Goal: Transaction & Acquisition: Purchase product/service

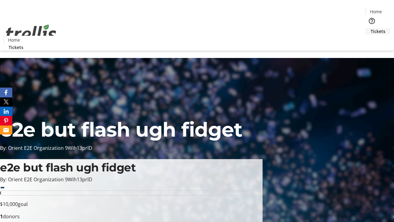
click at [371, 28] on span "Tickets" at bounding box center [378, 31] width 15 height 6
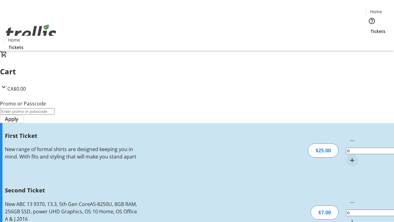
click at [349, 157] on mat-icon "Increment by one" at bounding box center [352, 160] width 7 height 7
type input "1"
click at [349, 218] on mat-icon "Increment by one" at bounding box center [352, 221] width 7 height 7
type input "2"
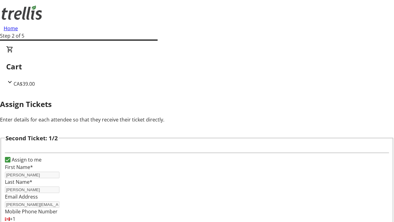
type input "[PERSON_NAME]"
type input "[PERSON_NAME][EMAIL_ADDRESS][DOMAIN_NAME]"
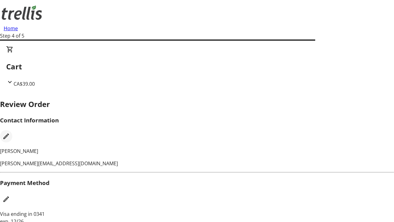
click at [10, 133] on mat-icon "Edit Contact Information" at bounding box center [5, 136] width 7 height 7
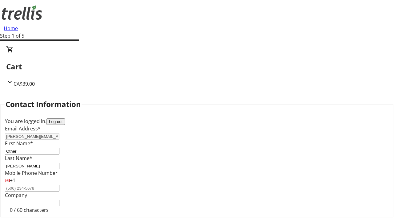
type input "Other"
type input "Name"
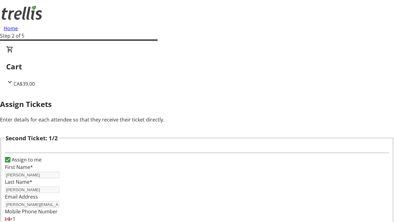
type input "New"
type input "Name"
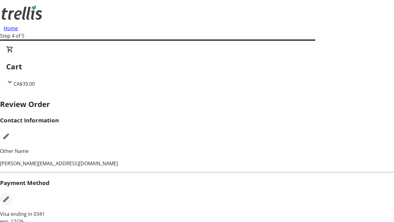
click at [10, 195] on mat-icon "Edit Payment Method" at bounding box center [5, 198] width 7 height 7
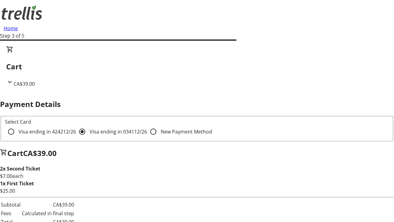
click at [17, 125] on input "Visa ending in 4242 12/26" at bounding box center [11, 131] width 12 height 12
radio input "true"
